Goal: Task Accomplishment & Management: Complete application form

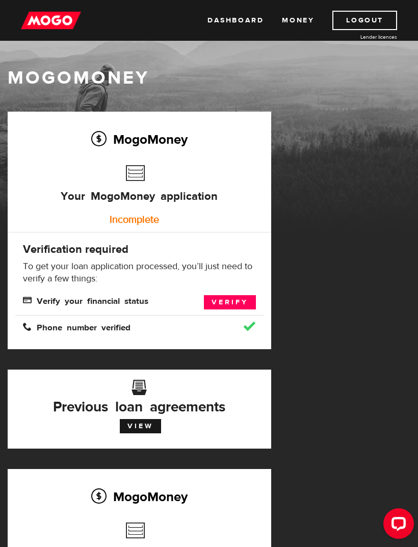
click at [235, 302] on link "Verify" at bounding box center [230, 302] width 52 height 14
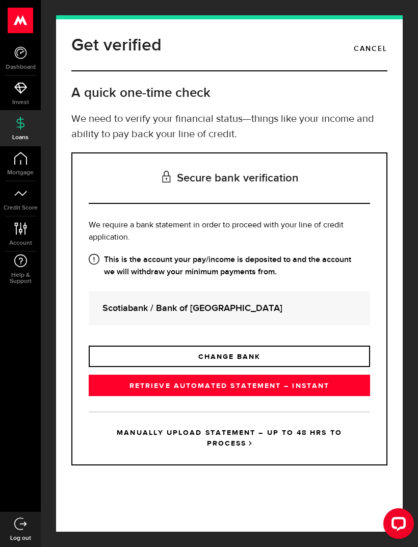
scroll to position [17, 0]
click at [225, 301] on strong "Scotiabank / Bank of Nova Scotia" at bounding box center [229, 308] width 254 height 14
click at [216, 301] on strong "Scotiabank / Bank of Nova Scotia" at bounding box center [229, 308] width 254 height 14
click at [231, 375] on link "RETRIEVE AUTOMATED STATEMENT – INSTANT" at bounding box center [229, 385] width 281 height 21
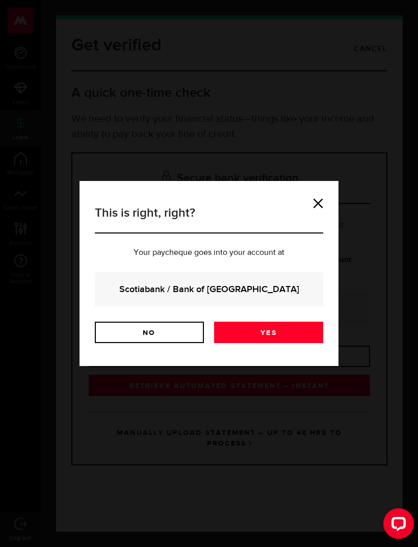
click at [288, 330] on link "Yes" at bounding box center [268, 332] width 109 height 21
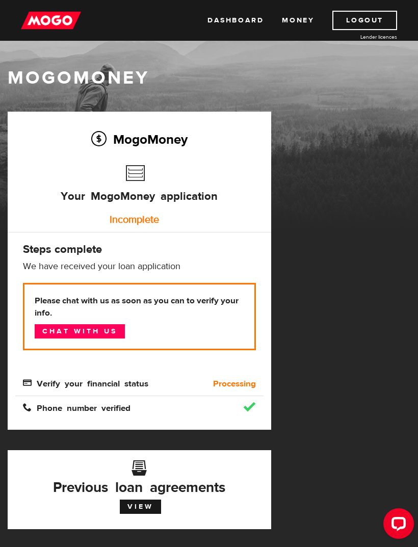
click at [410, 375] on div "MogoMoney Your MogoMoney application Expired Your MogoMoney credit decision has…" at bounding box center [209, 469] width 418 height 715
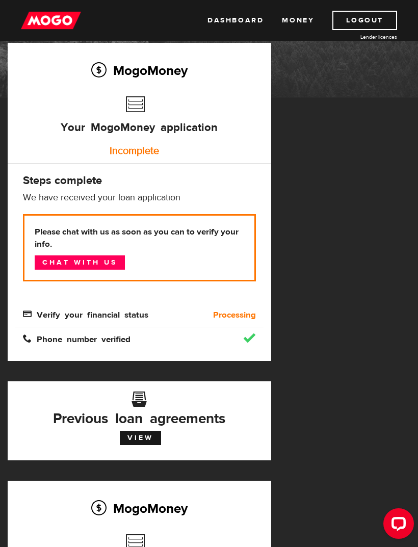
scroll to position [57, 0]
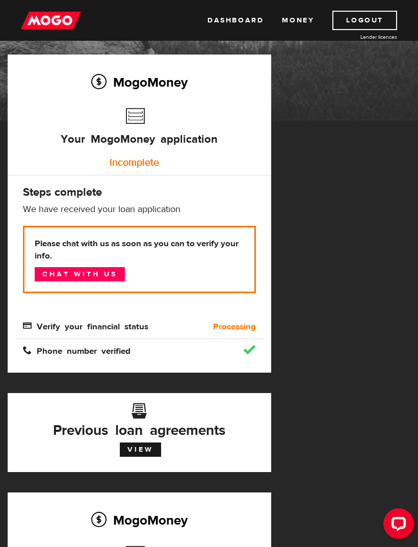
click at [99, 272] on link "Chat with us" at bounding box center [80, 274] width 90 height 14
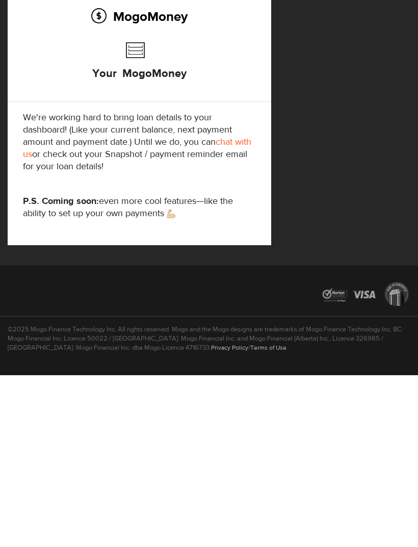
scroll to position [416, 0]
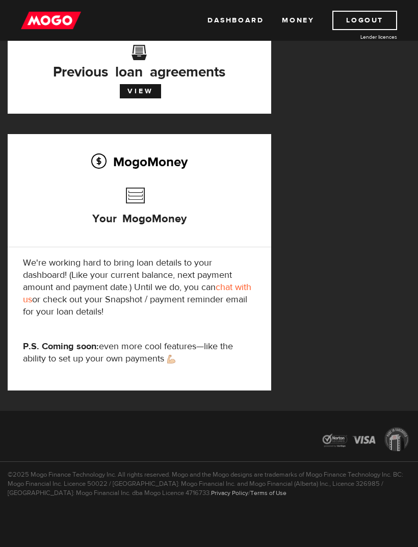
click at [149, 91] on link "View" at bounding box center [140, 91] width 41 height 14
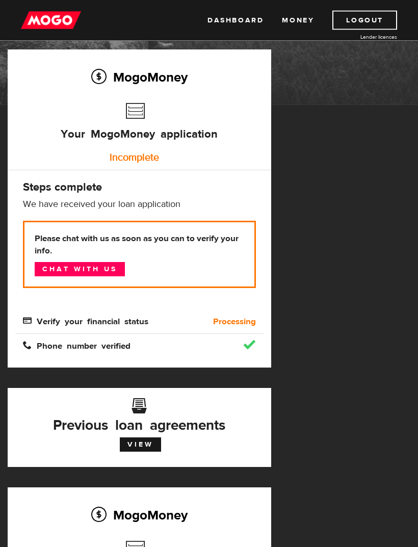
scroll to position [58, 0]
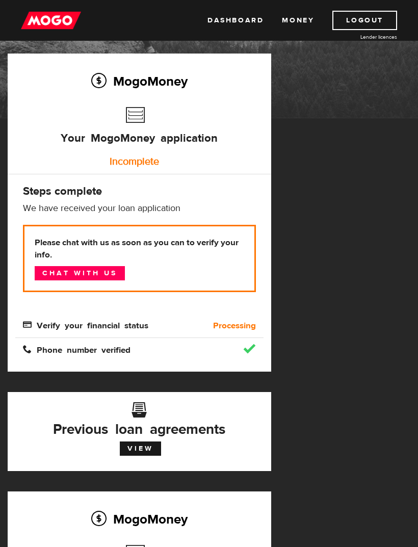
click at [101, 272] on link "Chat with us" at bounding box center [80, 273] width 90 height 14
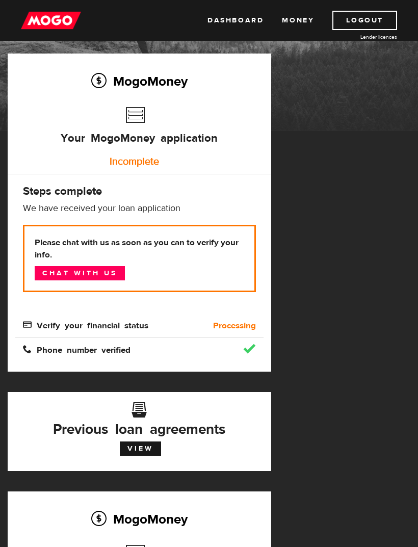
scroll to position [30, 0]
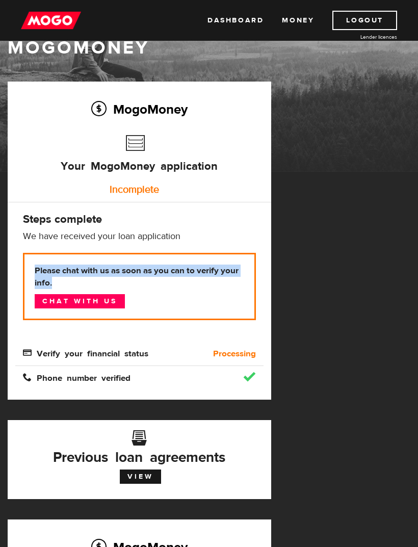
click at [401, 268] on div "MogoMoney Your MogoMoney application Expired Your MogoMoney credit decision has…" at bounding box center [209, 439] width 418 height 715
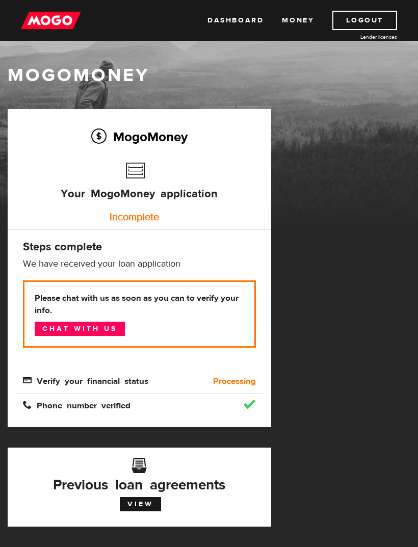
scroll to position [0, 0]
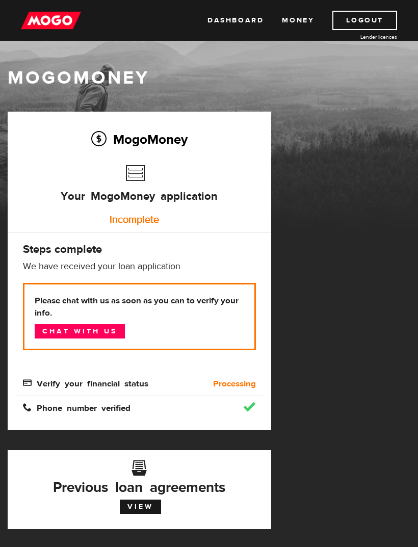
click at [150, 217] on div "Incomplete" at bounding box center [134, 220] width 233 height 20
click at [191, 185] on h3 "Your MogoMoney application" at bounding box center [139, 189] width 157 height 58
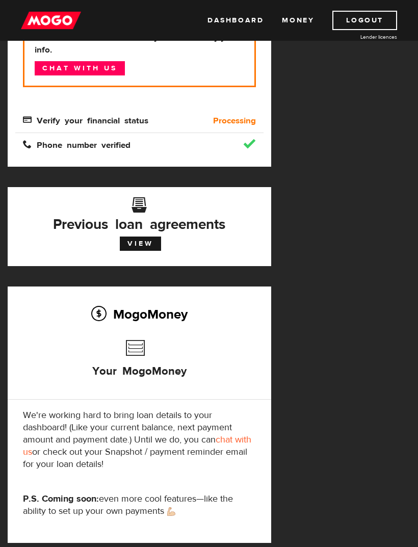
scroll to position [259, 0]
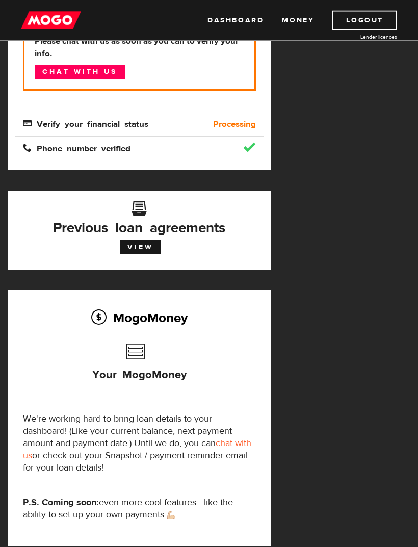
click at [113, 120] on span "Verify your financial status" at bounding box center [85, 123] width 125 height 9
click at [112, 155] on div "MogoMoney Your MogoMoney application Incomplete Steps complete We have received…" at bounding box center [140, 12] width 264 height 318
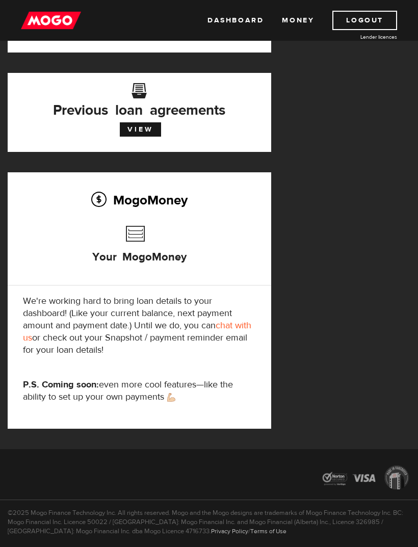
scroll to position [383, 0]
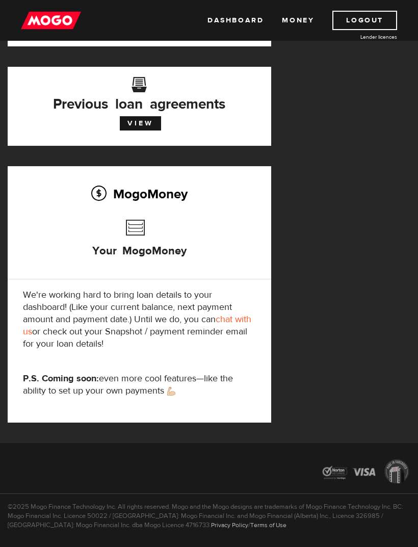
click at [362, 285] on div "MogoMoney Your MogoMoney application Expired Your MogoMoney credit decision has…" at bounding box center [209, 85] width 418 height 715
click at [369, 21] on link "Logout" at bounding box center [364, 20] width 65 height 19
click at [364, 22] on link "Logout" at bounding box center [364, 20] width 65 height 19
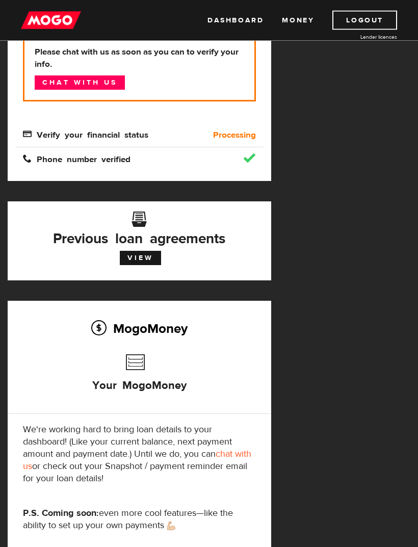
scroll to position [249, 0]
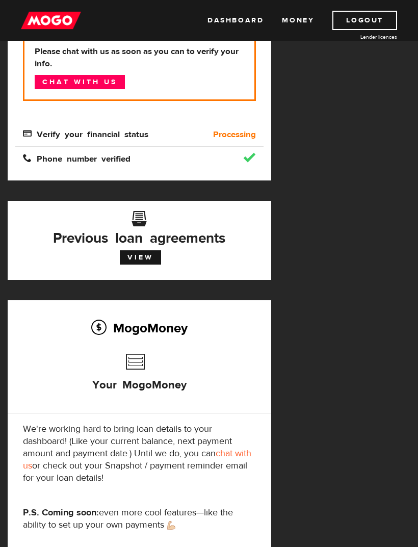
click at [370, 30] on link "Logout" at bounding box center [364, 20] width 65 height 19
click at [375, 16] on link "Logout" at bounding box center [364, 20] width 65 height 19
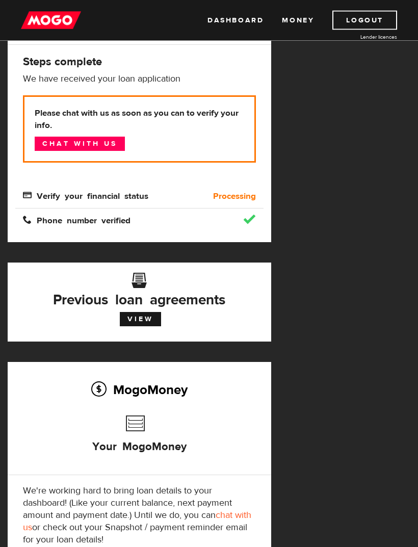
scroll to position [198, 0]
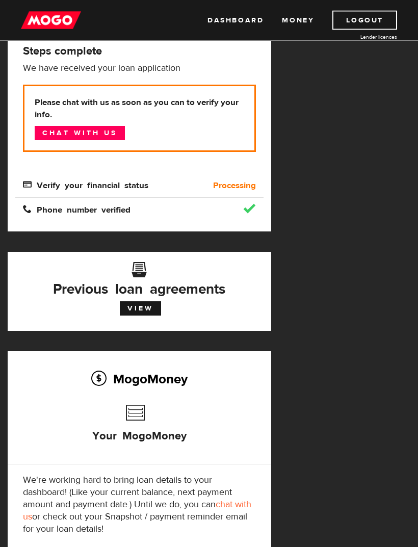
click at [152, 302] on link "View" at bounding box center [140, 309] width 41 height 14
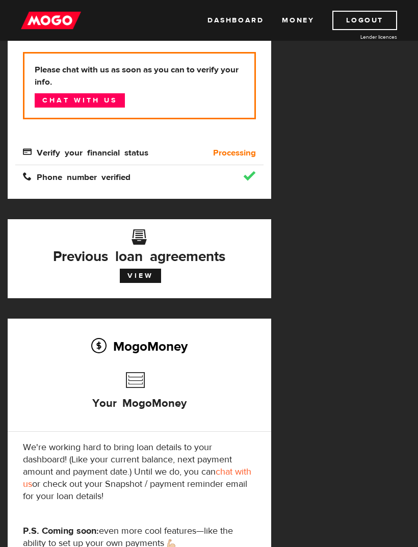
scroll to position [231, 0]
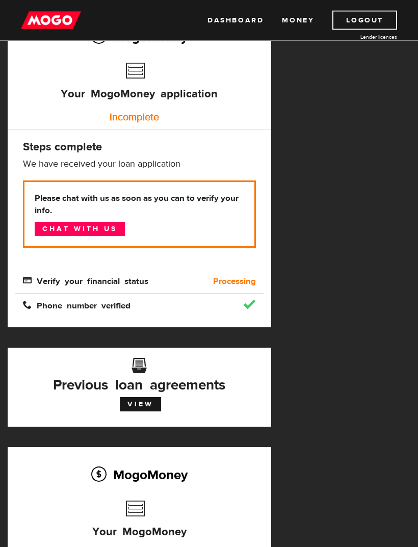
scroll to position [103, 0]
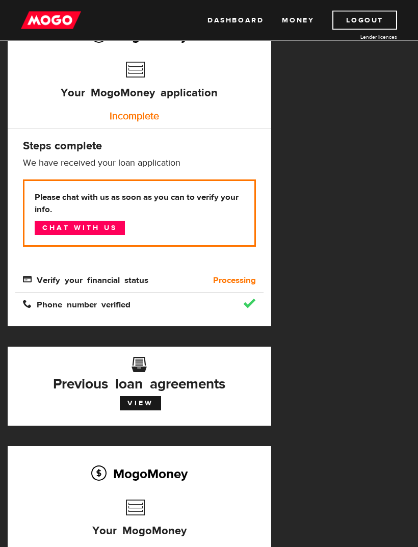
click at [122, 279] on span "Verify your financial status" at bounding box center [85, 279] width 125 height 9
click at [126, 281] on span "Verify your financial status" at bounding box center [85, 279] width 125 height 9
click at [32, 282] on span "Verify your financial status" at bounding box center [85, 279] width 125 height 9
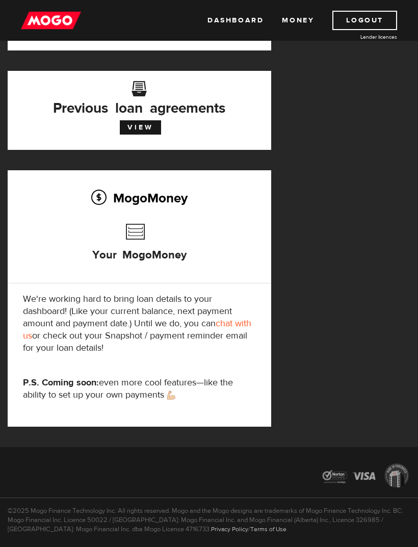
scroll to position [383, 0]
